Goal: Task Accomplishment & Management: Use online tool/utility

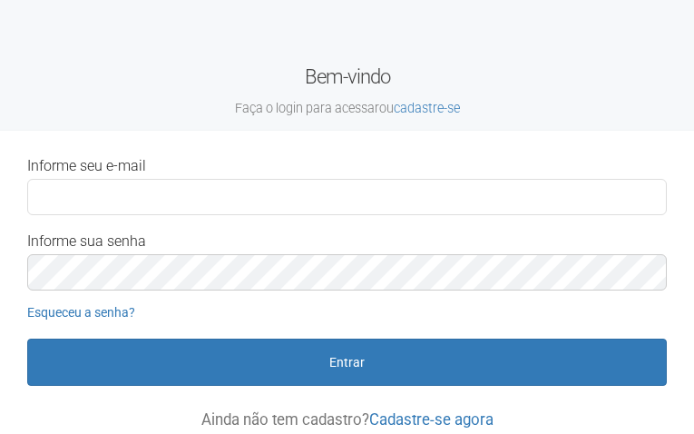
click at [57, 196] on input "Informe seu e-mail" at bounding box center [347, 197] width 640 height 36
type input "**********"
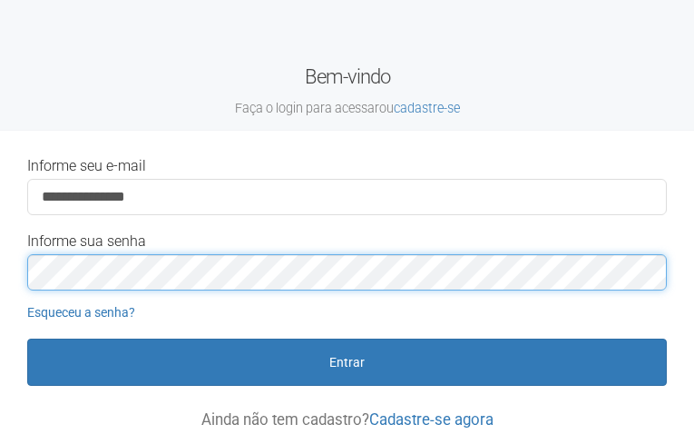
click at [27, 338] on button "Entrar" at bounding box center [347, 361] width 640 height 47
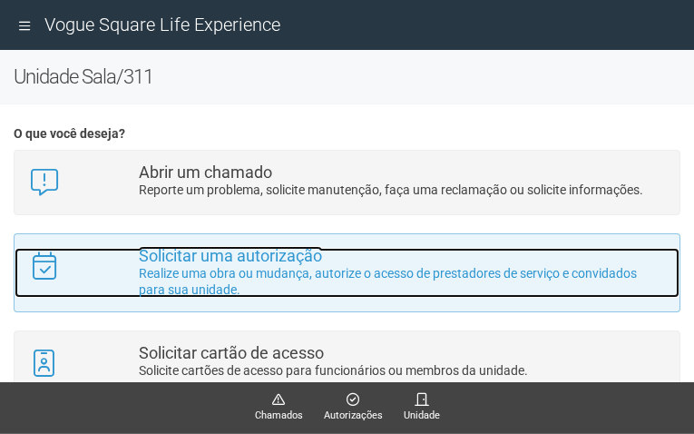
click at [221, 279] on p "Realize uma obra ou mudança, autorize o acesso de prestadores de serviço e conv…" at bounding box center [402, 281] width 527 height 33
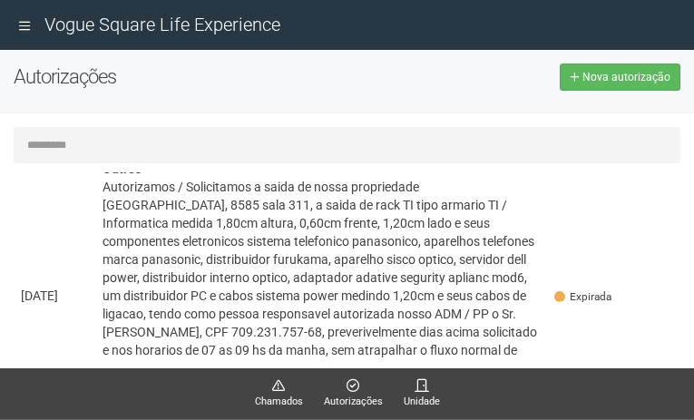
scroll to position [181, 0]
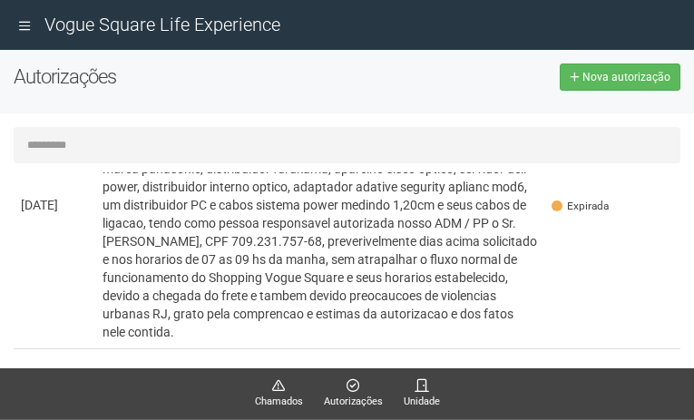
click at [283, 119] on div "Carregando... Nenhuma autorização foi solicitada Passadas Data Descrição Status…" at bounding box center [347, 243] width 694 height 261
